Goal: Information Seeking & Learning: Learn about a topic

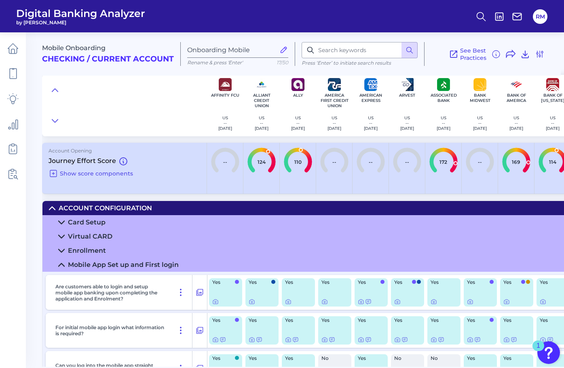
scroll to position [406, 282]
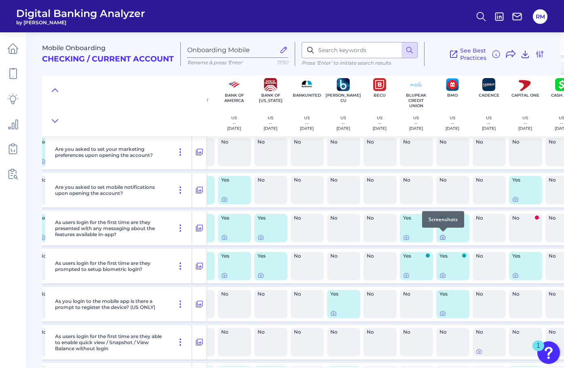
click at [442, 237] on icon at bounding box center [443, 238] width 2 height 2
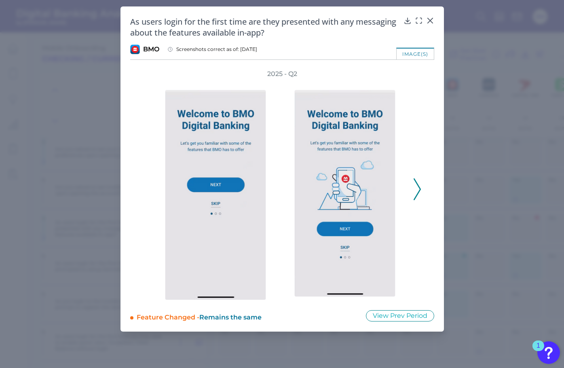
click at [418, 192] on polyline at bounding box center [417, 189] width 6 height 21
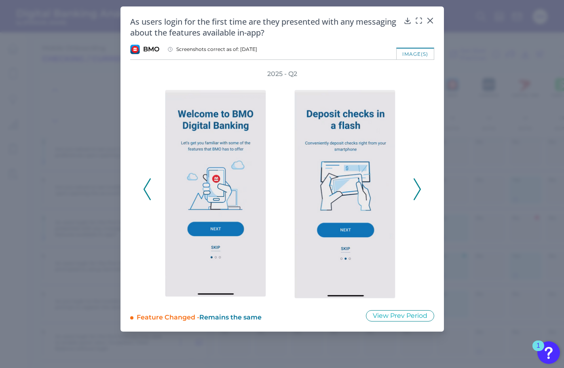
click at [418, 192] on polyline at bounding box center [417, 189] width 6 height 21
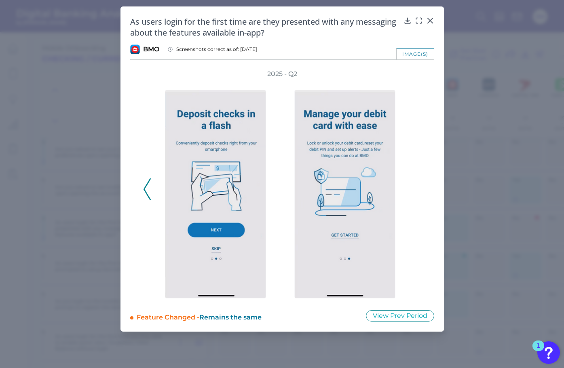
click at [148, 192] on icon at bounding box center [146, 189] width 7 height 22
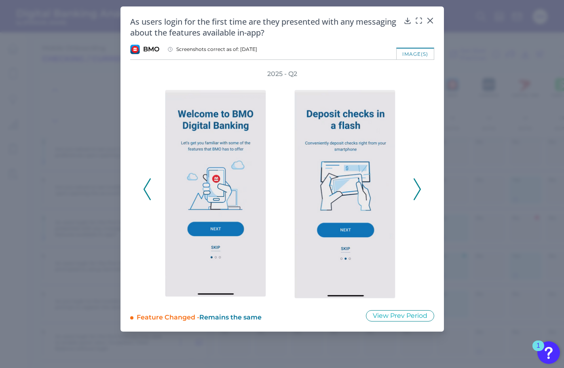
click at [148, 192] on icon at bounding box center [146, 189] width 7 height 22
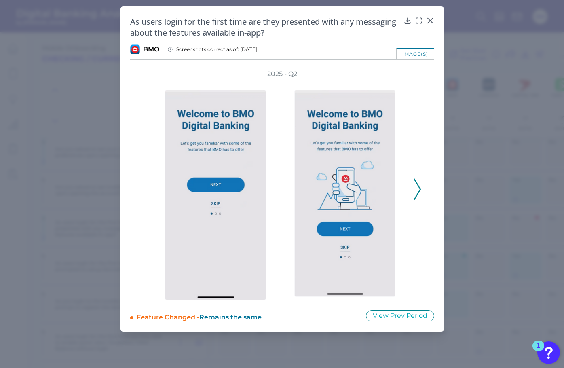
click at [148, 192] on div "2025 - Q2" at bounding box center [282, 185] width 278 height 230
click at [419, 192] on icon at bounding box center [417, 189] width 7 height 22
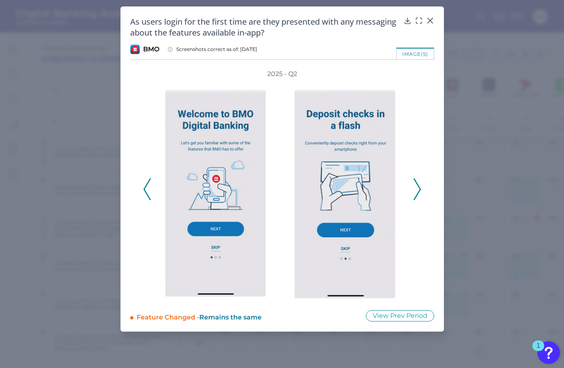
click at [415, 188] on icon at bounding box center [417, 189] width 7 height 22
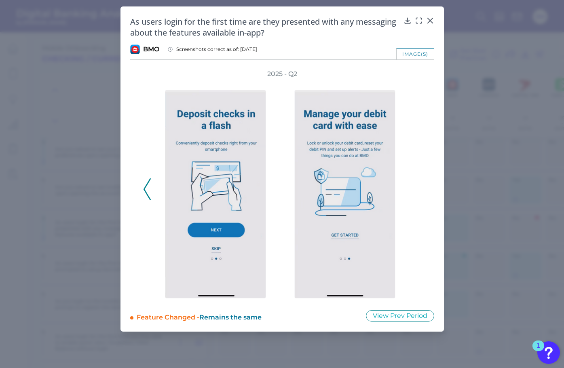
click at [145, 190] on polyline at bounding box center [147, 189] width 6 height 21
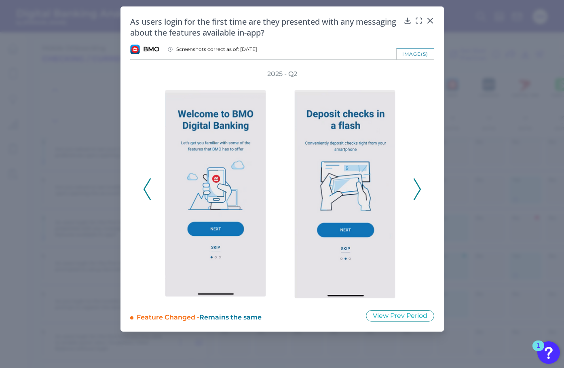
click at [145, 190] on icon at bounding box center [146, 189] width 7 height 22
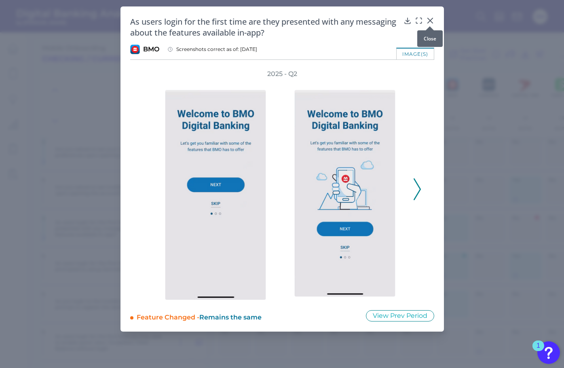
click at [430, 21] on icon at bounding box center [429, 20] width 5 height 5
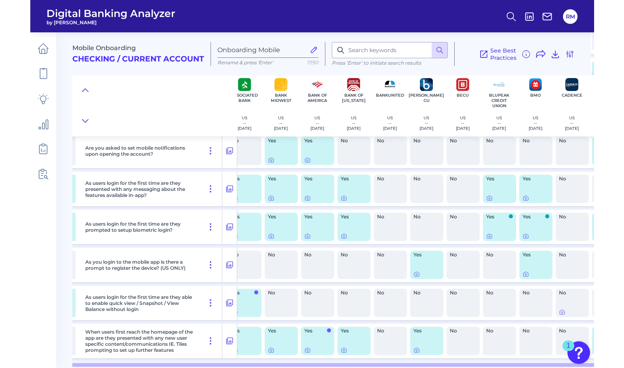
scroll to position [447, 229]
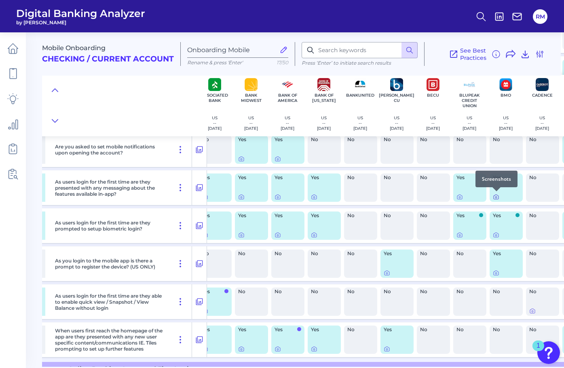
click at [495, 196] on icon at bounding box center [496, 197] width 2 height 2
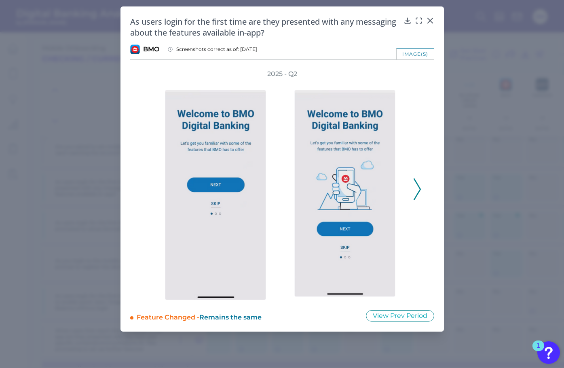
click at [417, 186] on polyline at bounding box center [417, 189] width 6 height 21
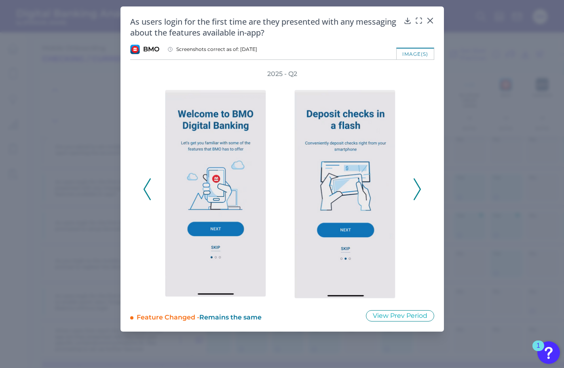
click at [417, 186] on polyline at bounding box center [417, 189] width 6 height 21
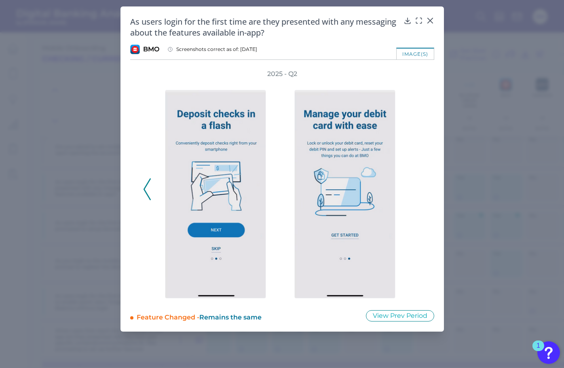
click at [417, 186] on div "2025 - Q2" at bounding box center [282, 185] width 278 height 230
drag, startPoint x: 267, startPoint y: 73, endPoint x: 296, endPoint y: 75, distance: 29.6
click at [296, 75] on h3 "2025 - Q2" at bounding box center [282, 74] width 30 height 9
click at [149, 196] on icon at bounding box center [146, 189] width 7 height 22
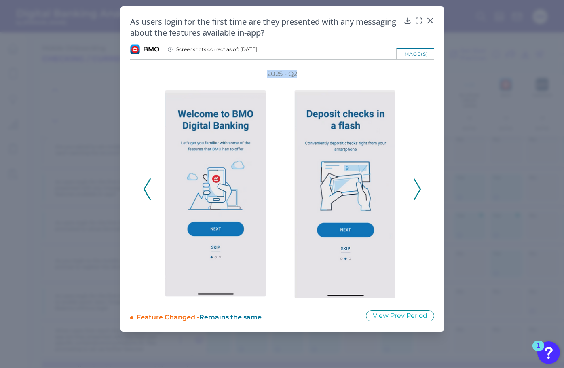
click at [150, 196] on icon at bounding box center [146, 189] width 7 height 22
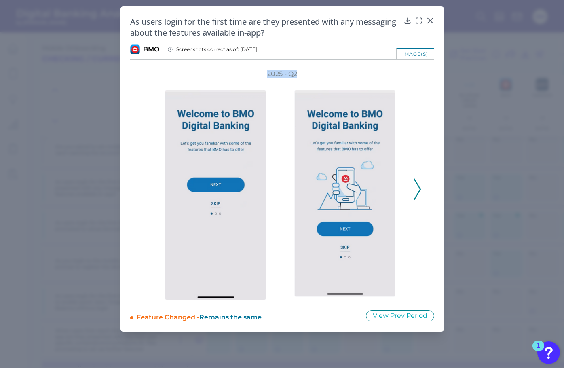
click at [276, 156] on div at bounding box center [217, 189] width 121 height 222
click at [292, 65] on div "As users login for the first time are they presented with any messaging about t…" at bounding box center [281, 168] width 323 height 325
click at [420, 188] on polyline at bounding box center [417, 189] width 6 height 21
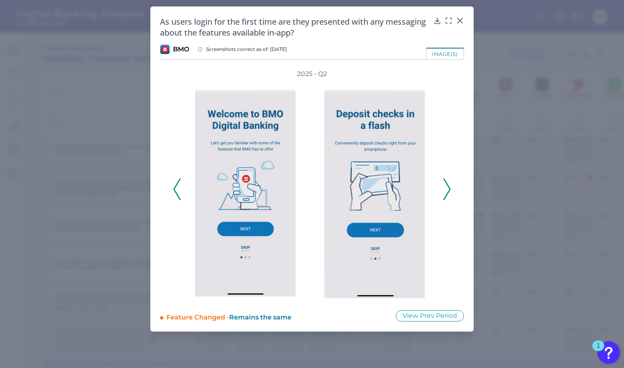
click at [179, 186] on icon at bounding box center [176, 189] width 7 height 22
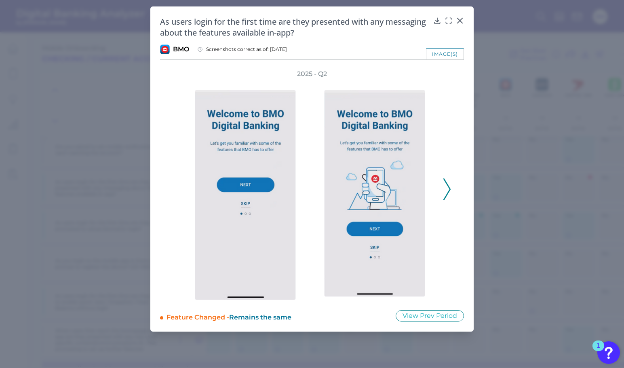
click at [449, 188] on polyline at bounding box center [447, 189] width 6 height 21
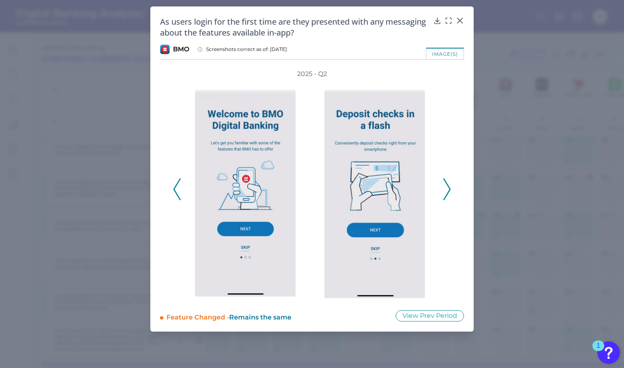
click at [449, 188] on polyline at bounding box center [447, 189] width 6 height 21
click at [444, 190] on icon at bounding box center [446, 189] width 7 height 22
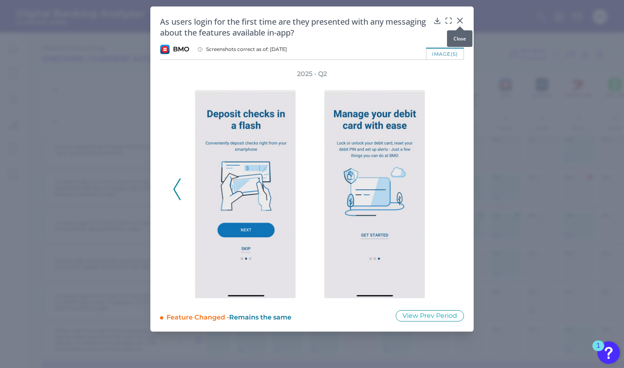
click at [458, 18] on icon at bounding box center [460, 20] width 5 height 5
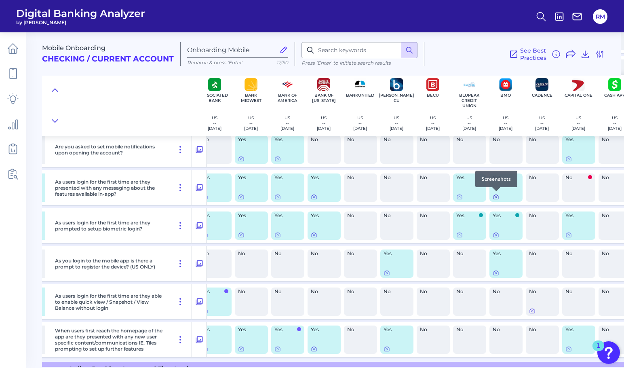
click at [496, 196] on icon at bounding box center [496, 197] width 6 height 6
click at [563, 17] on icon at bounding box center [577, 16] width 11 height 11
click at [563, 15] on button "RM" at bounding box center [600, 16] width 15 height 15
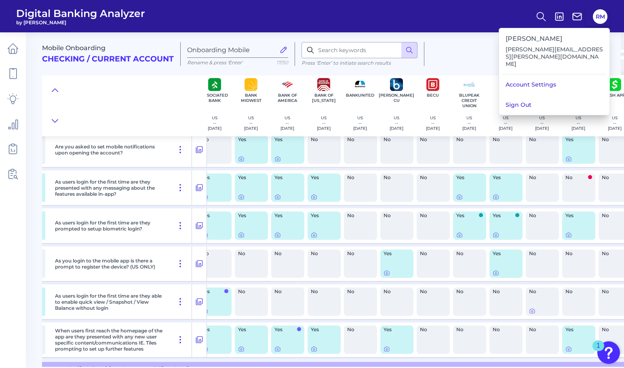
click at [506, 38] on div "Mobile Onboarding Checking / Current Account Onboarding Mobile Rename & press '…" at bounding box center [331, 51] width 579 height 50
